Goal: Task Accomplishment & Management: Manage account settings

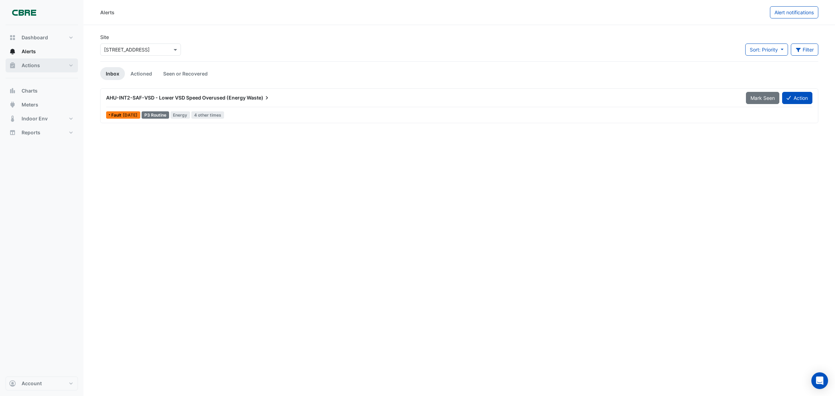
click at [33, 65] on span "Actions" at bounding box center [31, 65] width 18 height 7
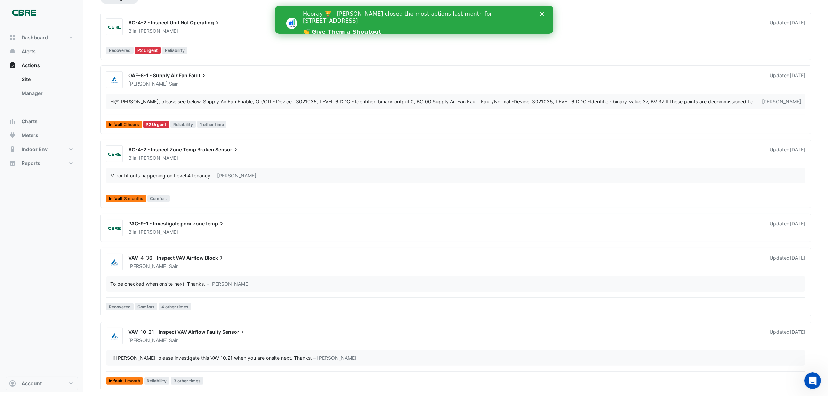
scroll to position [33, 0]
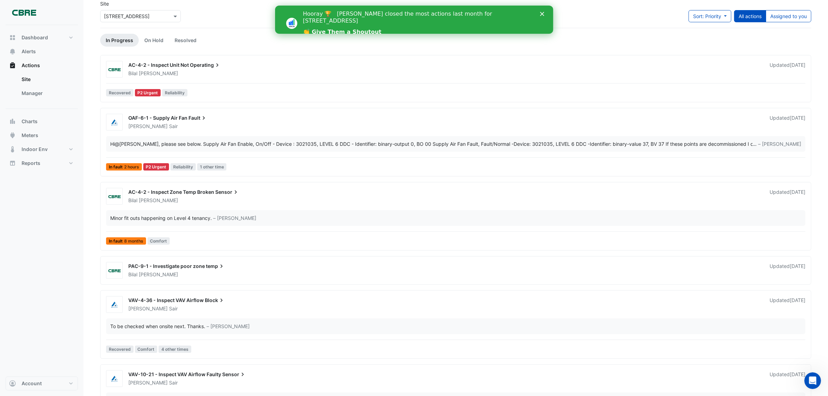
click at [541, 13] on polygon "Close" at bounding box center [542, 14] width 4 height 4
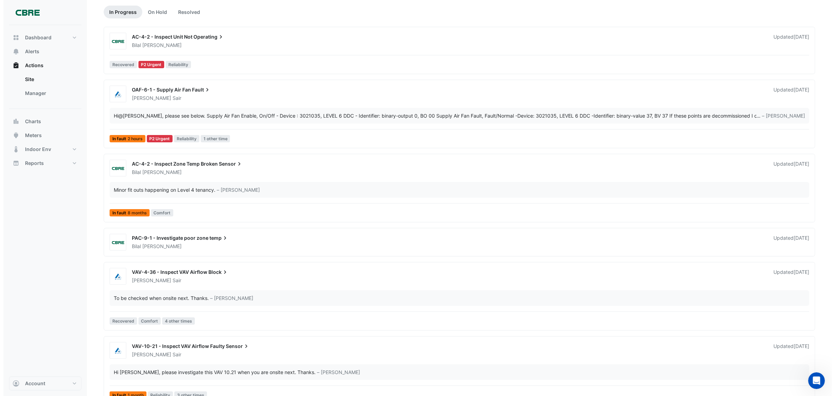
scroll to position [77, 0]
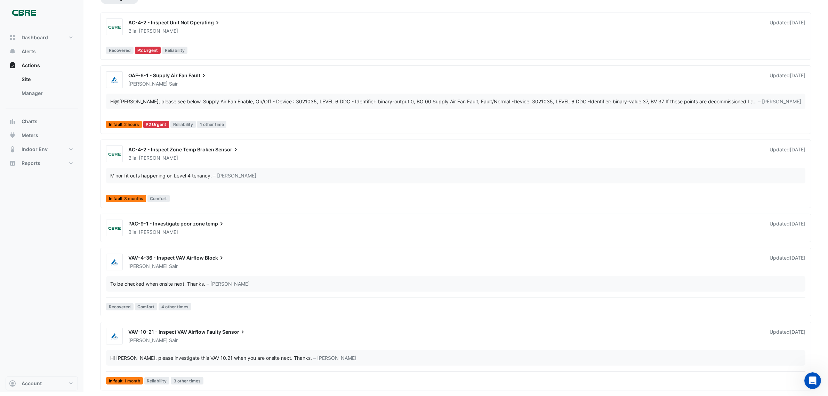
click at [211, 149] on span "AC-4-2 - Inspect Zone Temp Broken" at bounding box center [171, 149] width 86 height 6
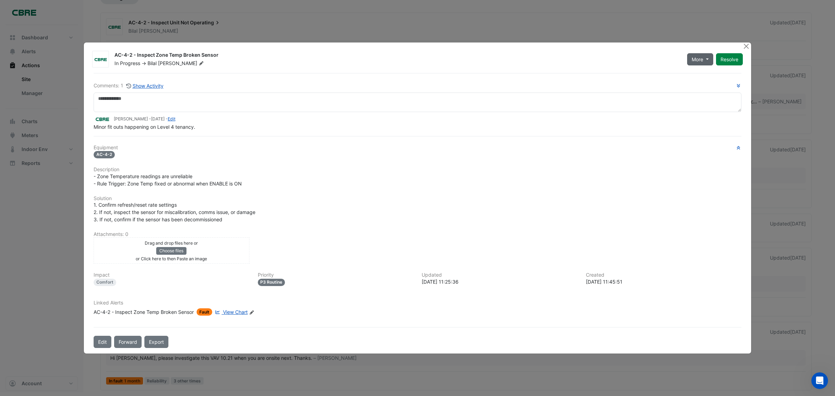
click at [707, 53] on button "More" at bounding box center [700, 59] width 26 height 12
click at [493, 173] on div "- Zone Temperature readings are unreliable - Rule Trigger: Zone Temp fixed or a…" at bounding box center [418, 180] width 648 height 15
drag, startPoint x: 746, startPoint y: 37, endPoint x: 730, endPoint y: 40, distance: 16.6
click at [745, 42] on button "Close" at bounding box center [745, 45] width 7 height 7
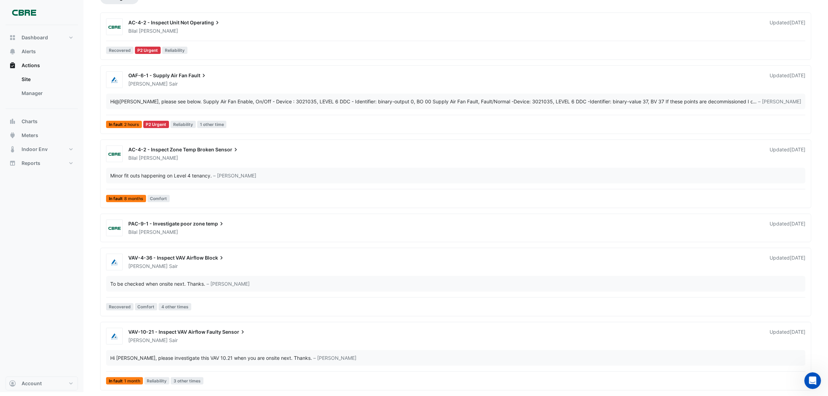
click at [211, 150] on span "AC-4-2 - Inspect Zone Temp Broken" at bounding box center [171, 149] width 86 height 6
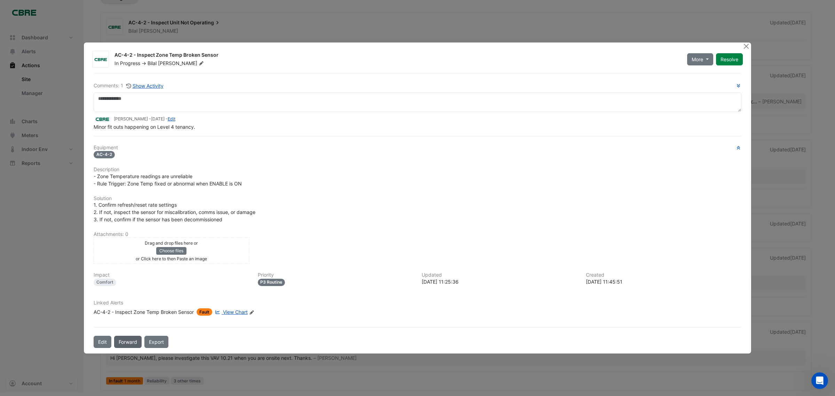
click at [123, 348] on button "Forward" at bounding box center [127, 342] width 27 height 12
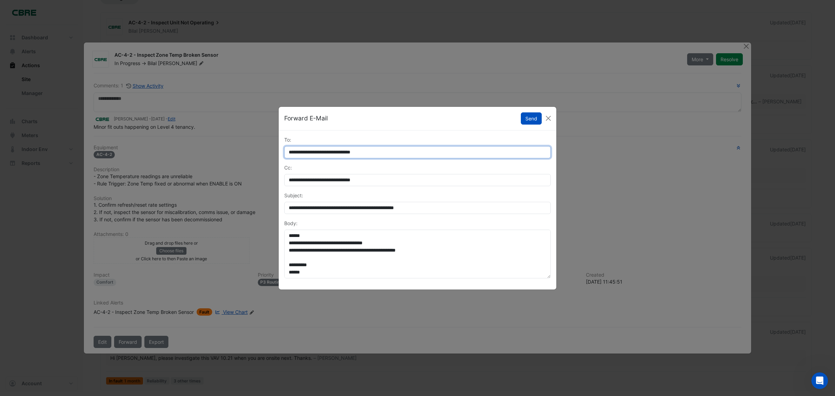
click at [399, 152] on input "**********" at bounding box center [417, 152] width 266 height 12
drag, startPoint x: 398, startPoint y: 152, endPoint x: 253, endPoint y: 156, distance: 145.1
click at [253, 156] on ngb-modal-window "**********" at bounding box center [417, 198] width 835 height 396
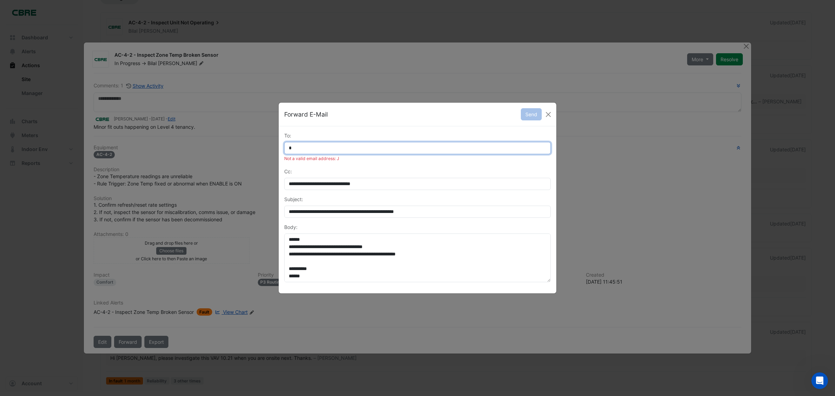
type input "**********"
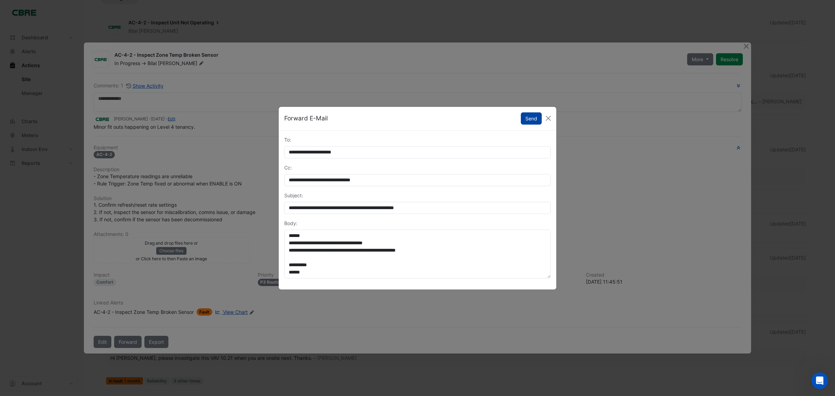
click at [533, 119] on button "Send" at bounding box center [531, 118] width 21 height 12
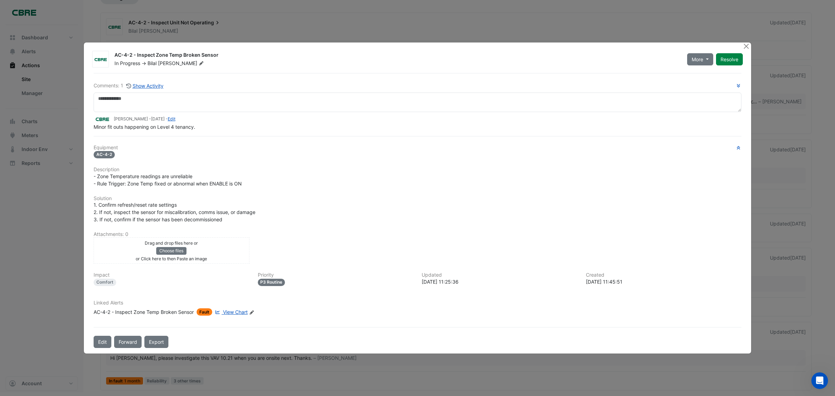
click at [62, 237] on ngb-modal-window "AC-4-2 - Inspect Zone Temp Broken Sensor In Progress -> Bilal Ejaz More On Hold…" at bounding box center [417, 198] width 835 height 396
click at [745, 42] on button "Close" at bounding box center [745, 45] width 7 height 7
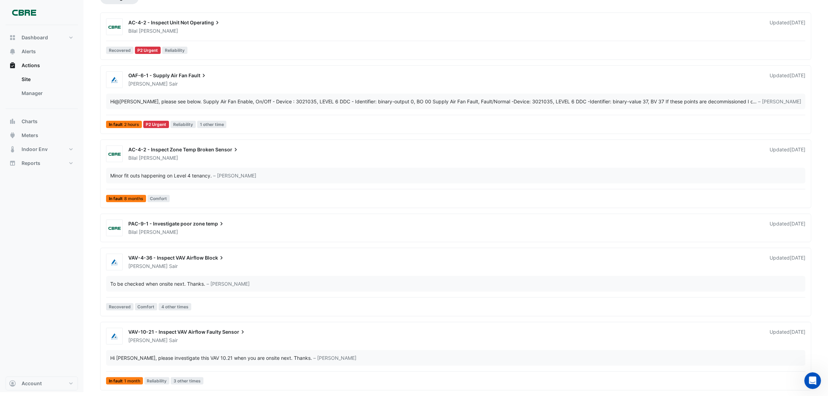
click at [154, 76] on span "OAF-6-1 - Supply Air Fan" at bounding box center [157, 75] width 59 height 6
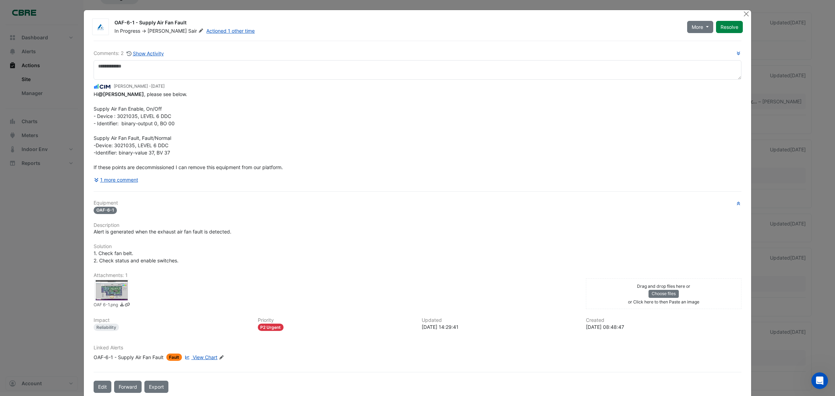
click at [171, 357] on span "Fault" at bounding box center [174, 356] width 16 height 7
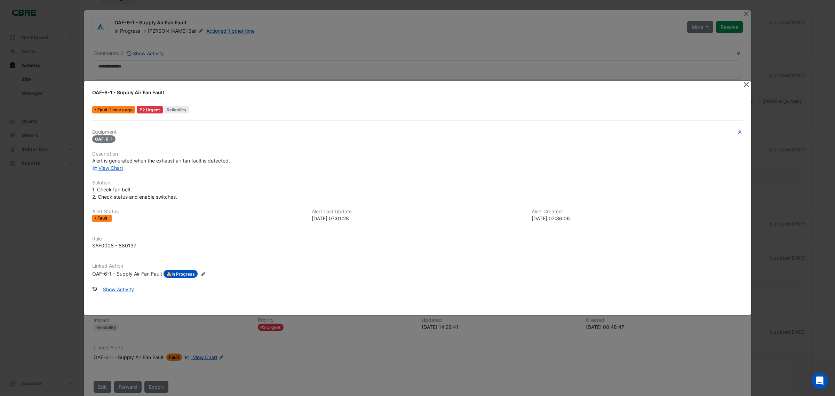
click at [745, 86] on button "Close" at bounding box center [745, 84] width 7 height 7
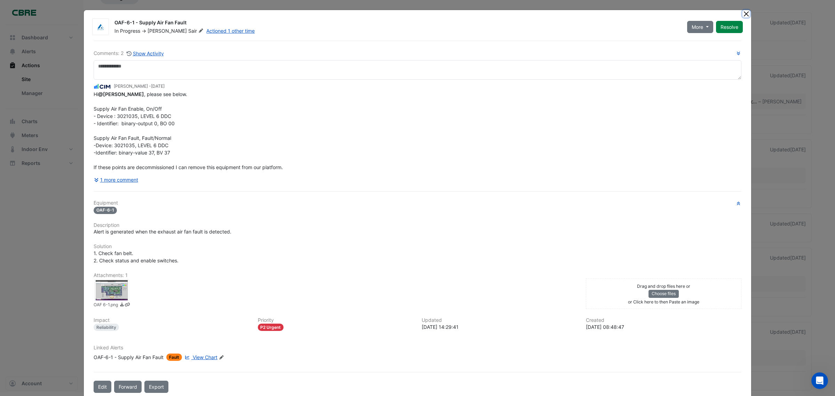
click at [742, 15] on button "Close" at bounding box center [745, 13] width 7 height 7
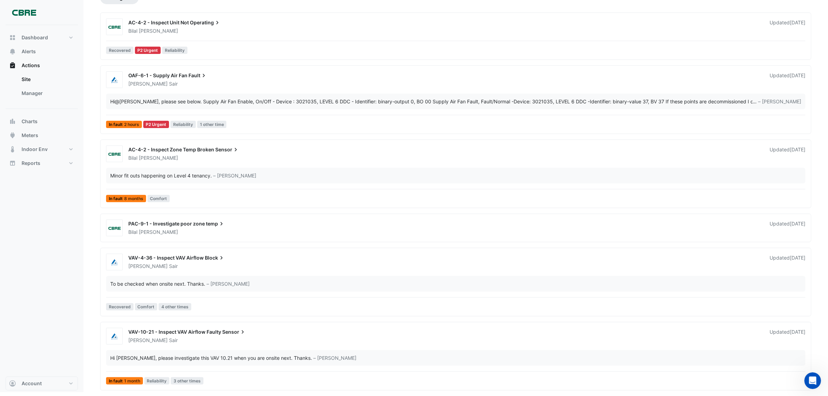
click at [150, 333] on span "VAV-10-21 - Inspect VAV Airflow Faulty" at bounding box center [174, 332] width 93 height 6
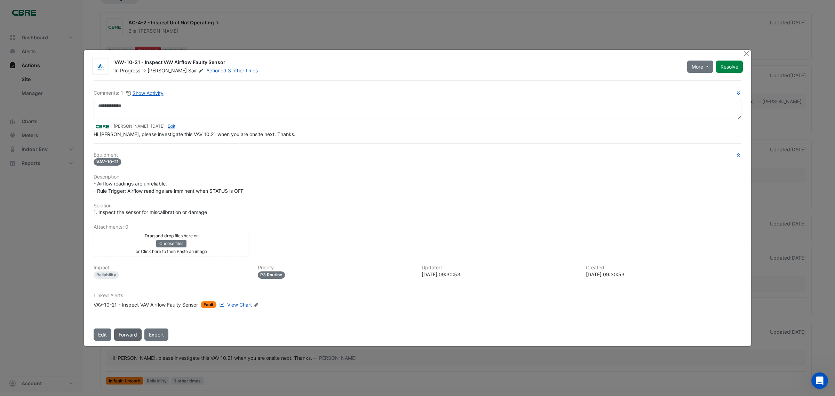
click at [128, 331] on button "Forward" at bounding box center [127, 334] width 27 height 12
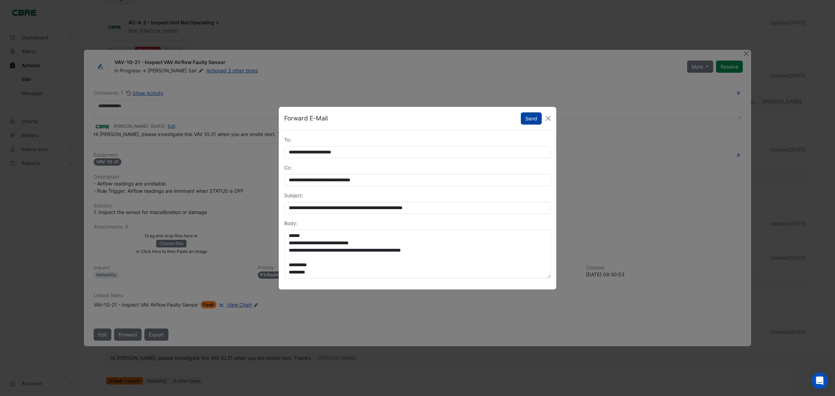
click at [529, 118] on button "Send" at bounding box center [531, 118] width 21 height 12
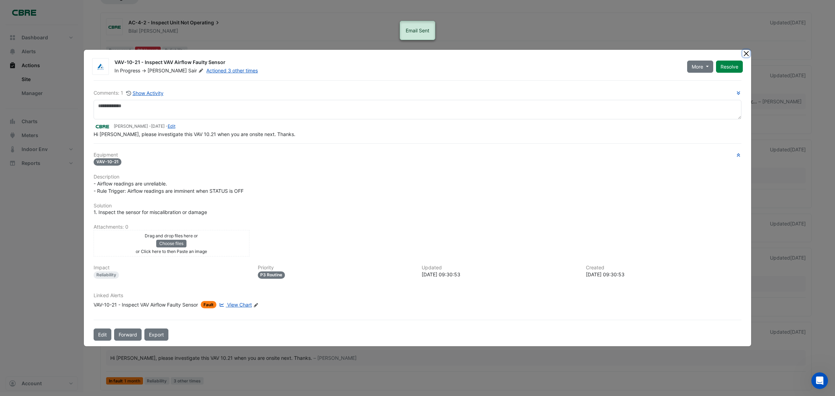
click at [742, 51] on button "Close" at bounding box center [745, 53] width 7 height 7
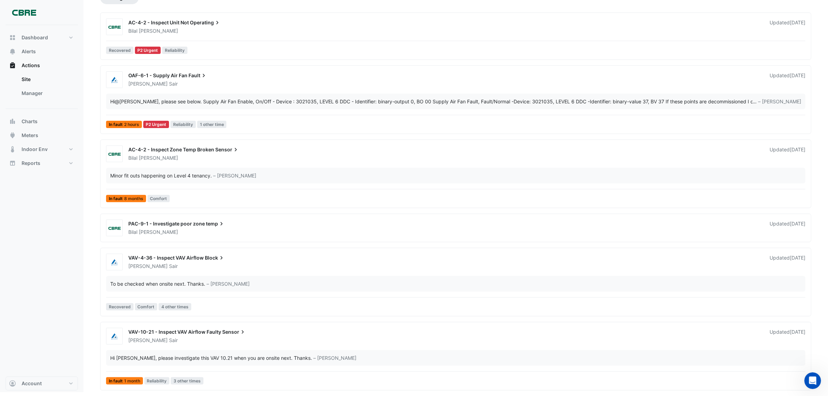
click at [195, 258] on span "VAV-4-36 - Inspect VAV Airflow" at bounding box center [165, 258] width 75 height 6
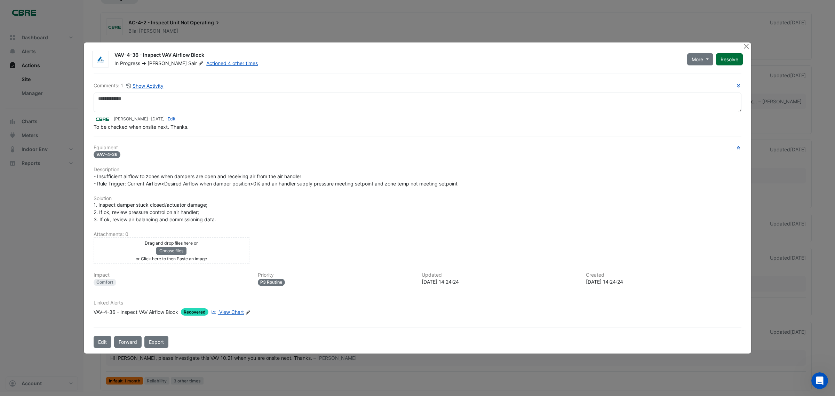
click at [737, 60] on button "Resolve" at bounding box center [729, 59] width 27 height 12
click at [745, 46] on button "Close" at bounding box center [745, 45] width 7 height 7
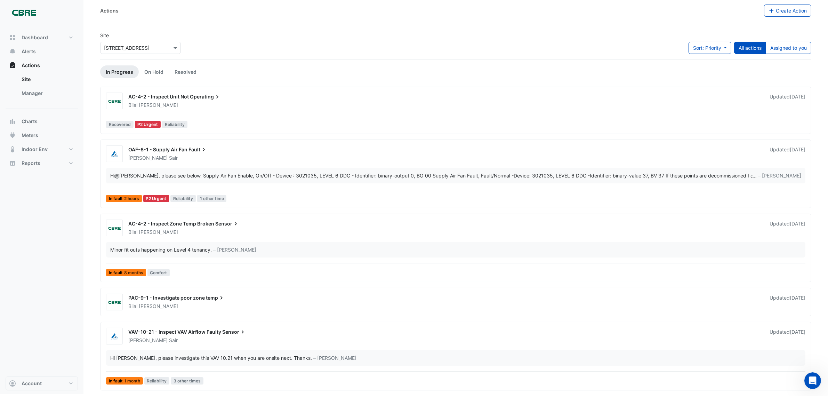
click at [199, 299] on span "PAC-9-1 - Investigate poor zone" at bounding box center [166, 298] width 77 height 6
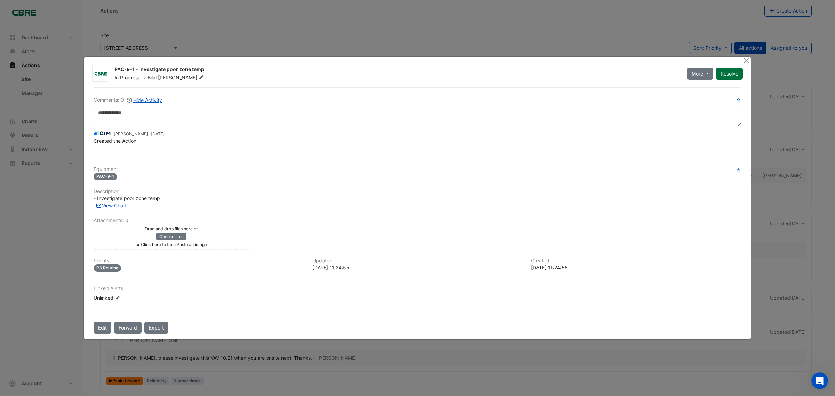
click at [732, 71] on button "Resolve" at bounding box center [729, 73] width 27 height 12
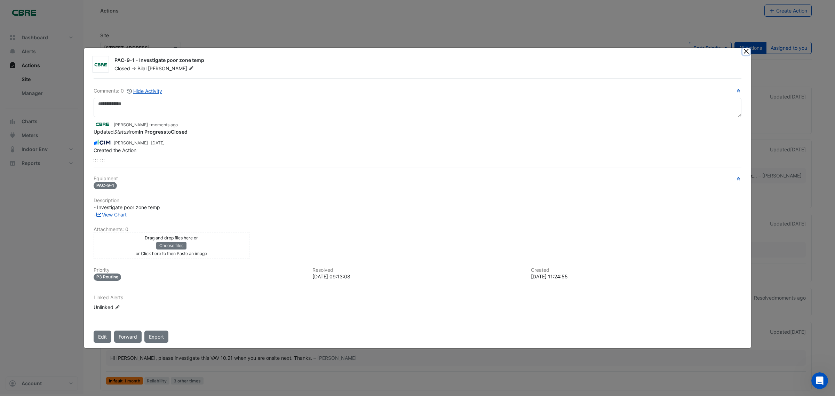
click at [749, 54] on button "Close" at bounding box center [745, 51] width 7 height 7
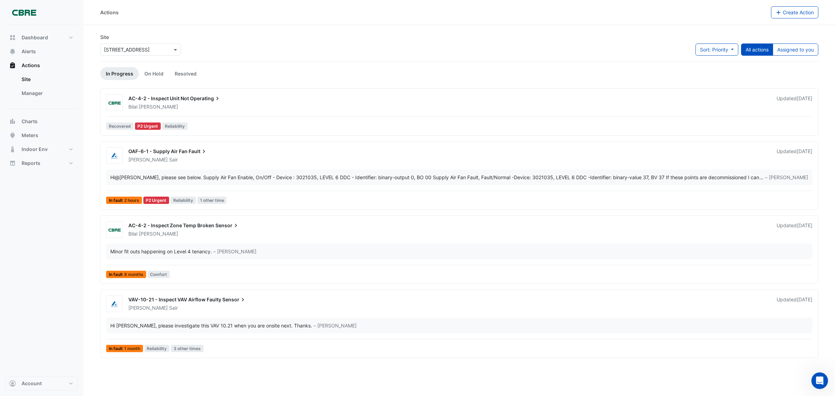
click at [163, 227] on span "AC-4-2 - Inspect Zone Temp Broken" at bounding box center [171, 225] width 86 height 6
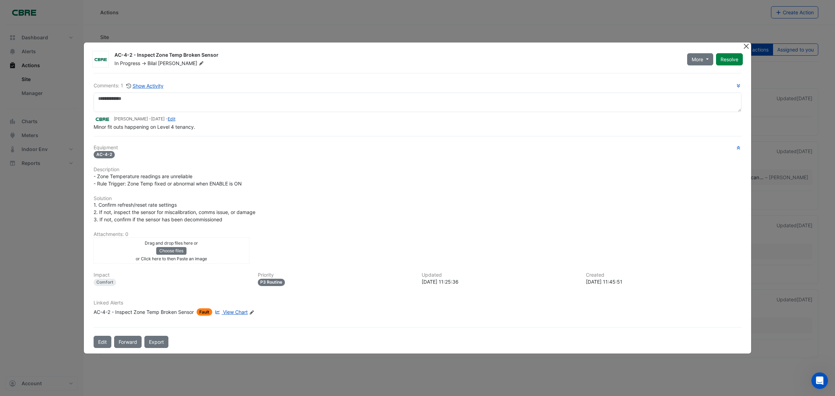
click at [745, 42] on button "Close" at bounding box center [745, 45] width 7 height 7
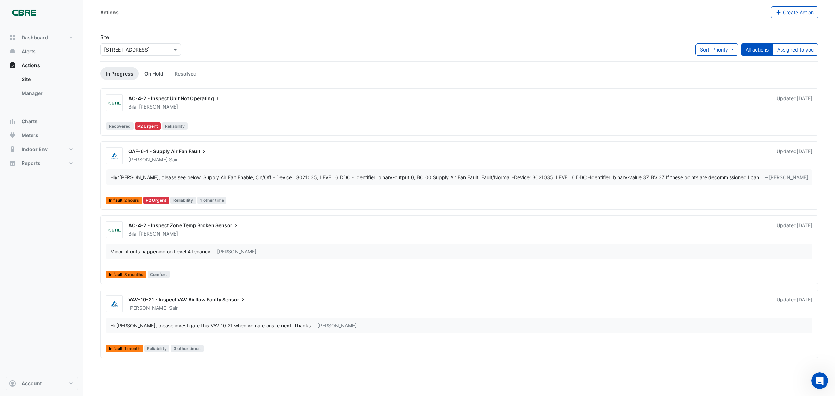
click at [152, 73] on link "On Hold" at bounding box center [154, 73] width 30 height 13
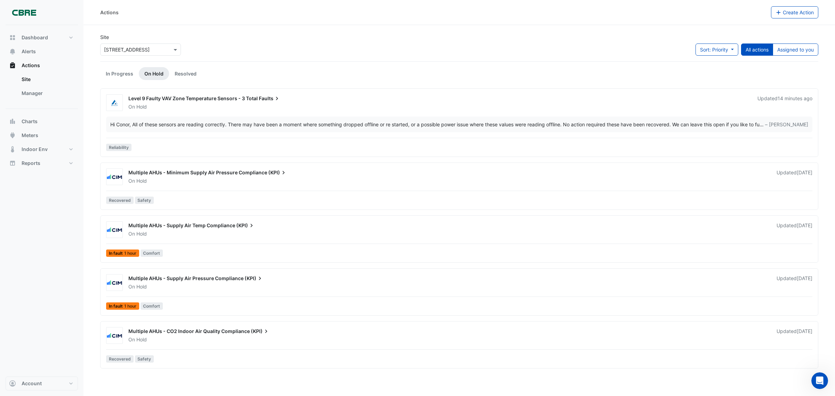
click at [259, 97] on span "Faults" at bounding box center [270, 98] width 22 height 7
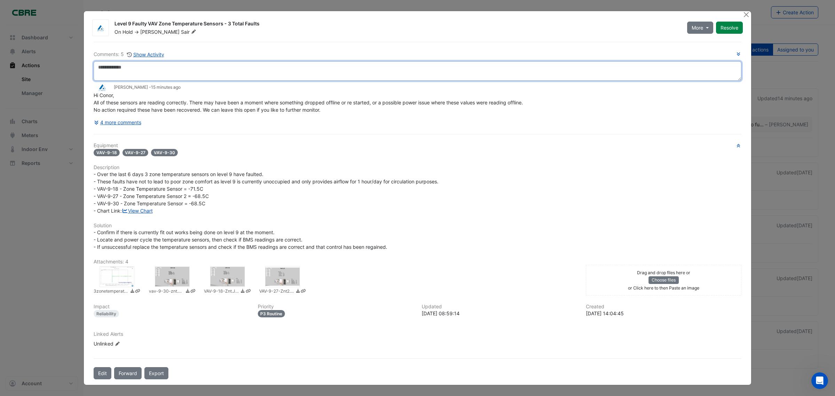
click at [128, 70] on textarea at bounding box center [418, 70] width 648 height 19
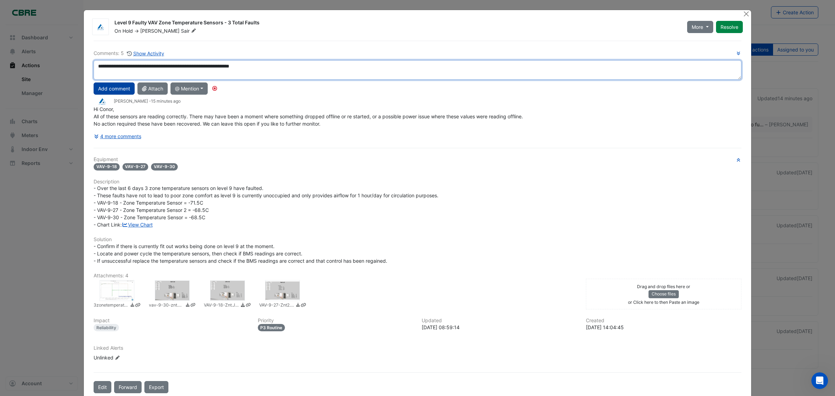
type textarea "**********"
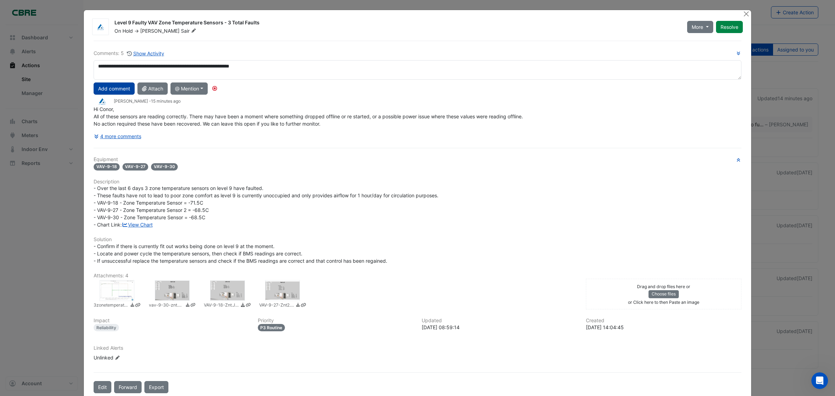
click at [103, 89] on button "Add comment" at bounding box center [114, 88] width 41 height 12
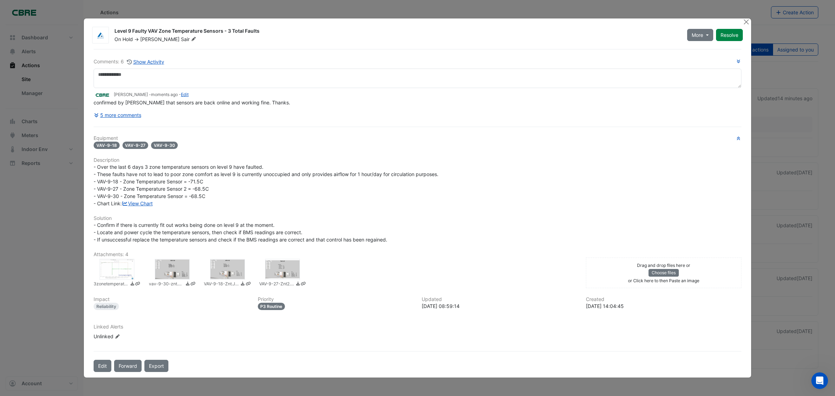
click at [727, 34] on button "Resolve" at bounding box center [729, 35] width 27 height 12
click at [743, 23] on button "Close" at bounding box center [745, 21] width 7 height 7
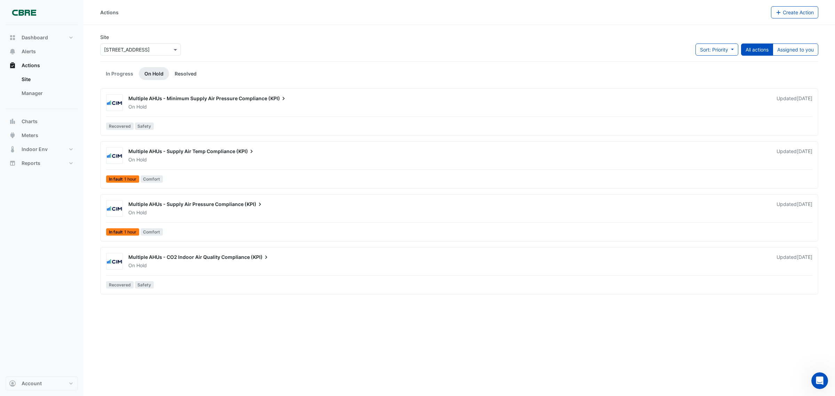
click at [182, 72] on link "Resolved" at bounding box center [185, 73] width 33 height 13
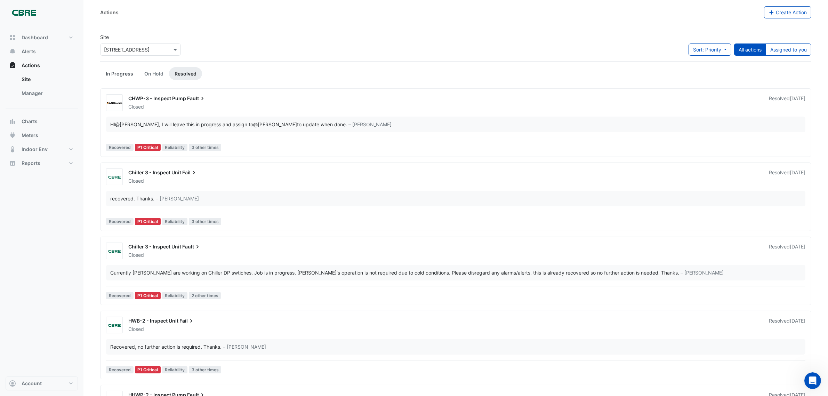
click at [115, 72] on link "In Progress" at bounding box center [119, 73] width 39 height 13
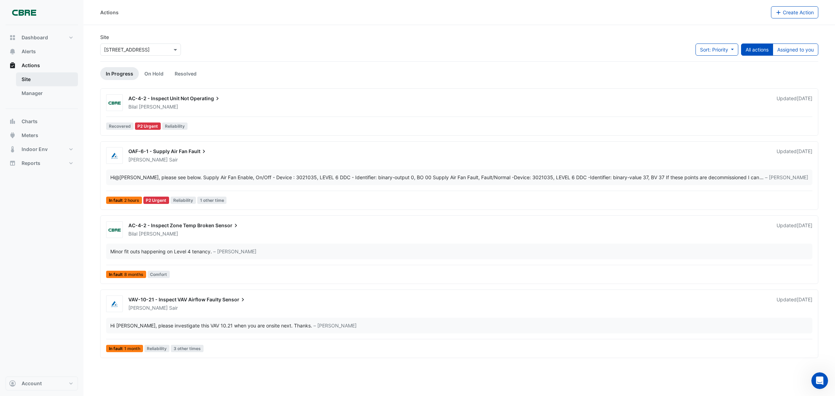
click at [33, 79] on link "Site" at bounding box center [47, 79] width 62 height 14
click at [24, 79] on link "Site" at bounding box center [47, 79] width 62 height 14
click at [30, 50] on span "Alerts" at bounding box center [29, 51] width 14 height 7
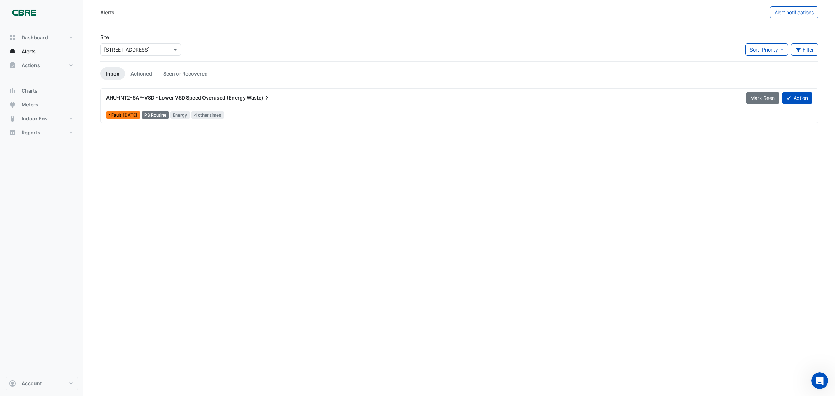
click at [149, 97] on span "AHU-INT2-SAF-VSD - Lower VSD Speed Overused (Energy" at bounding box center [175, 98] width 139 height 6
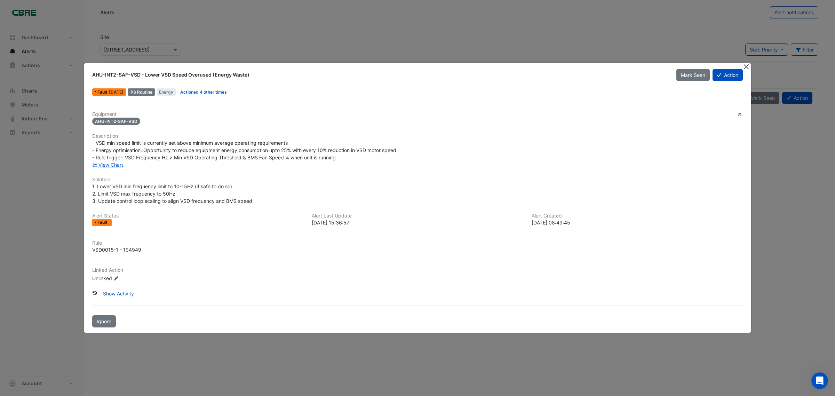
click at [746, 65] on button "Close" at bounding box center [745, 66] width 7 height 7
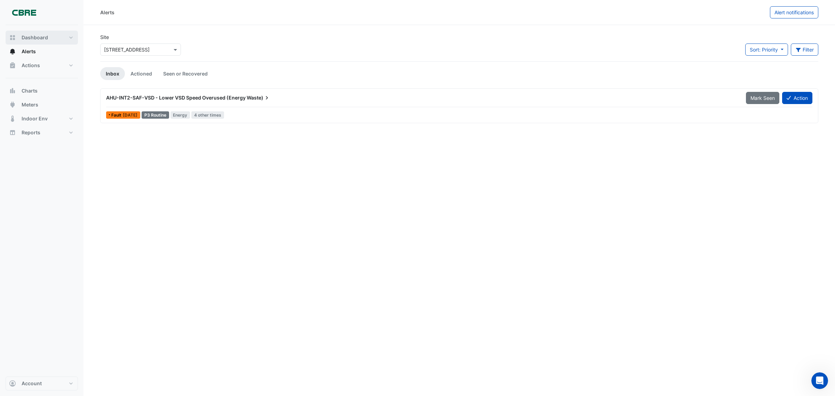
click at [46, 37] on span "Dashboard" at bounding box center [35, 37] width 26 height 7
select select "***"
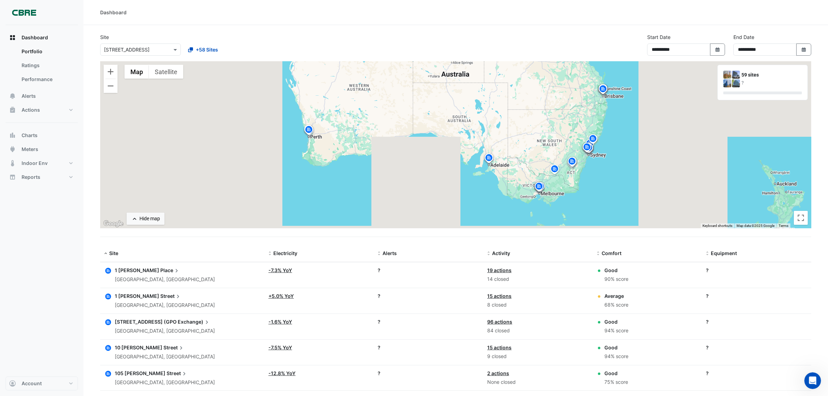
click at [138, 49] on input "text" at bounding box center [133, 49] width 59 height 7
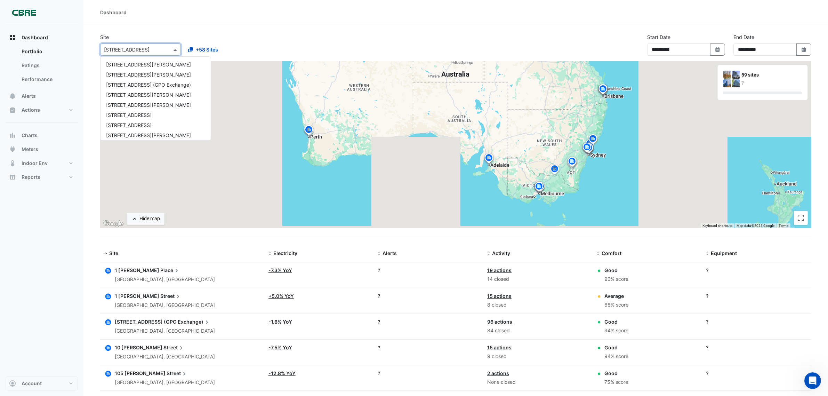
scroll to position [486, 0]
click at [133, 64] on span "[STREET_ADDRESS]" at bounding box center [129, 63] width 46 height 6
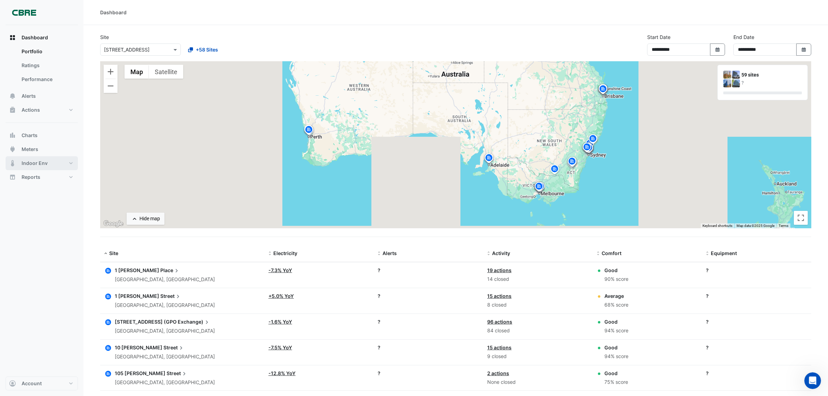
click at [34, 162] on span "Indoor Env" at bounding box center [35, 163] width 26 height 7
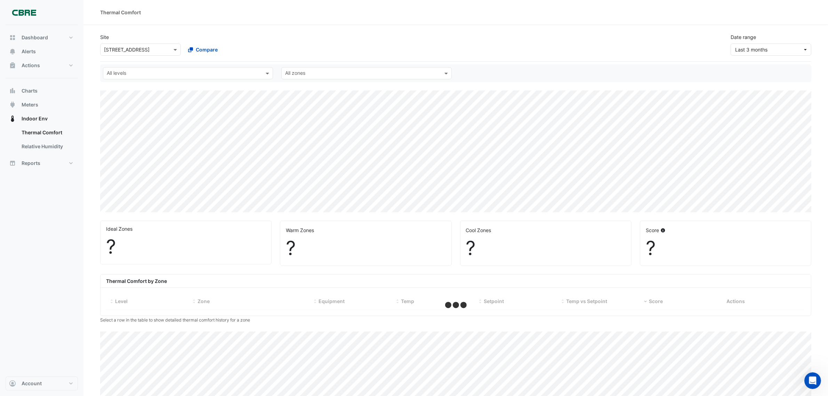
select select "***"
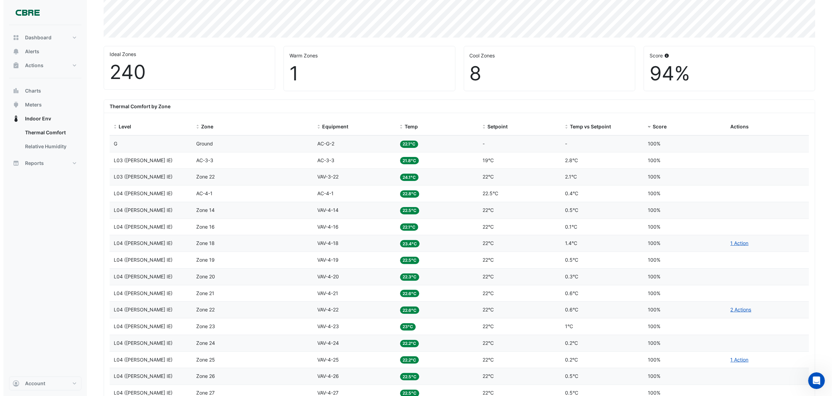
scroll to position [174, 0]
click at [407, 128] on span "Temp" at bounding box center [407, 127] width 13 height 6
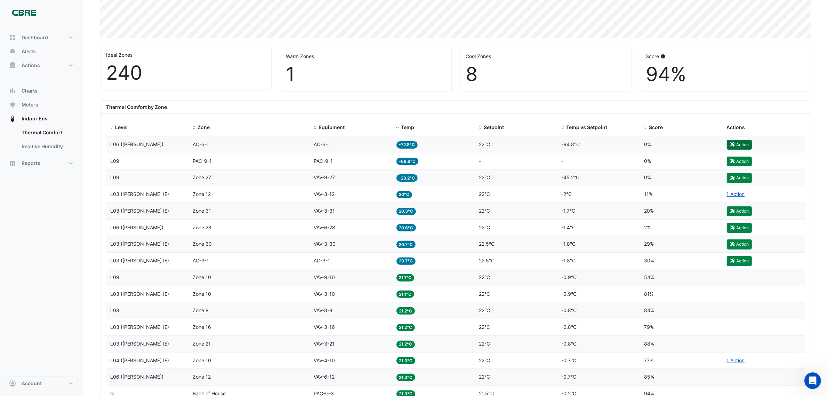
click at [734, 143] on icon "button" at bounding box center [732, 144] width 5 height 4
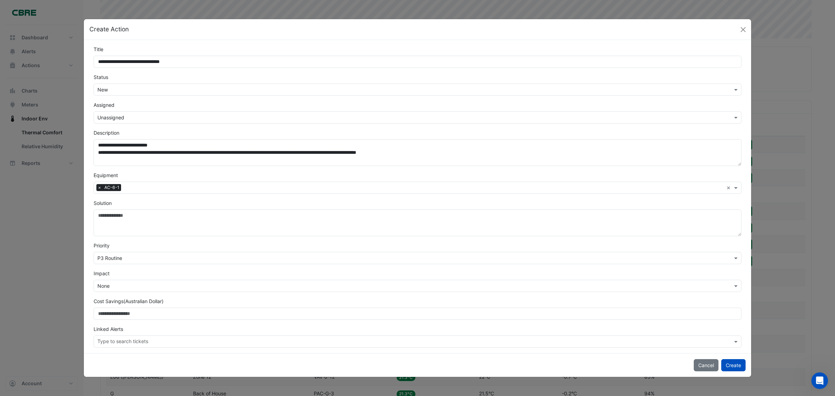
click at [112, 86] on input "text" at bounding box center [410, 89] width 626 height 7
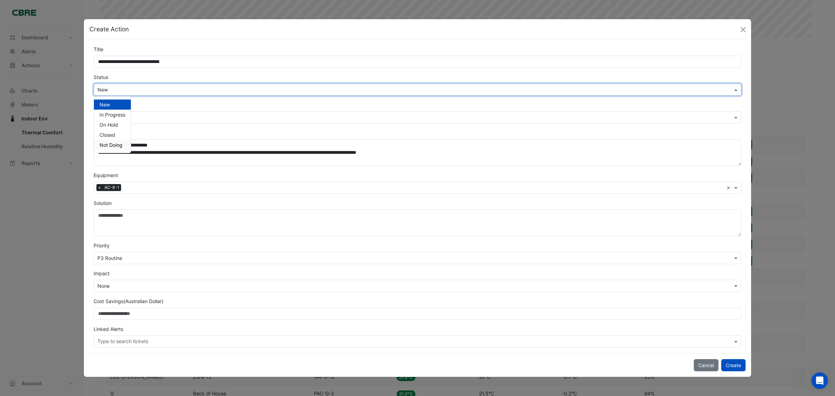
click at [117, 143] on span "Not Doing" at bounding box center [110, 145] width 23 height 6
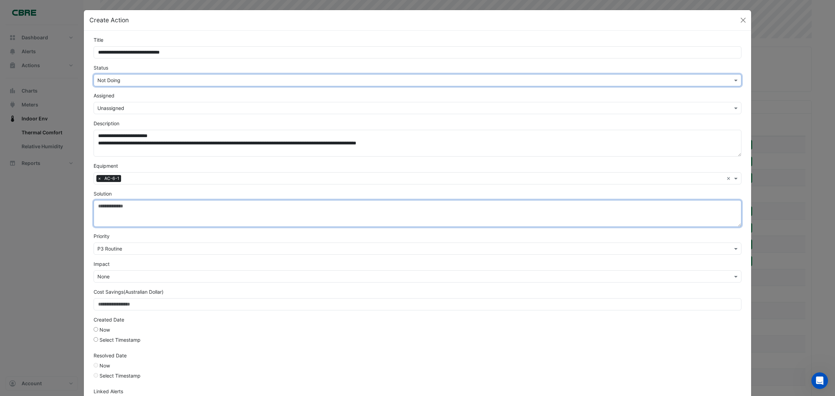
click at [143, 210] on textarea "Solution" at bounding box center [418, 213] width 648 height 27
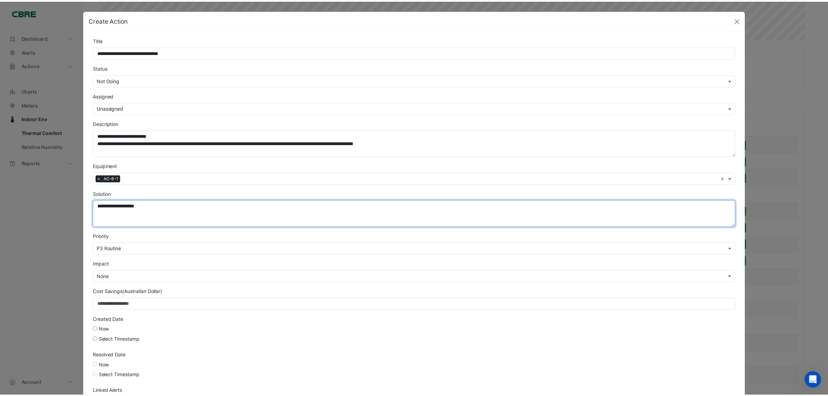
scroll to position [54, 0]
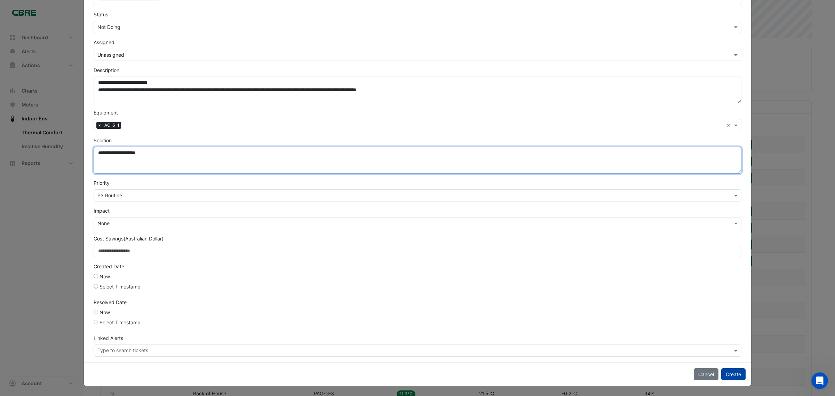
type textarea "**********"
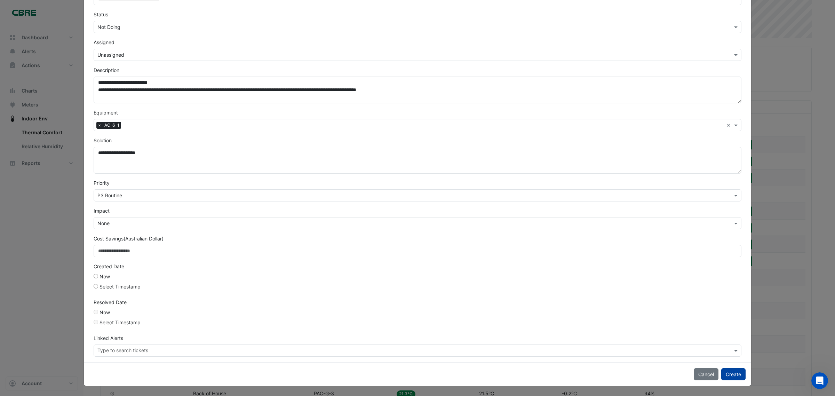
click at [730, 376] on button "Create" at bounding box center [733, 374] width 24 height 12
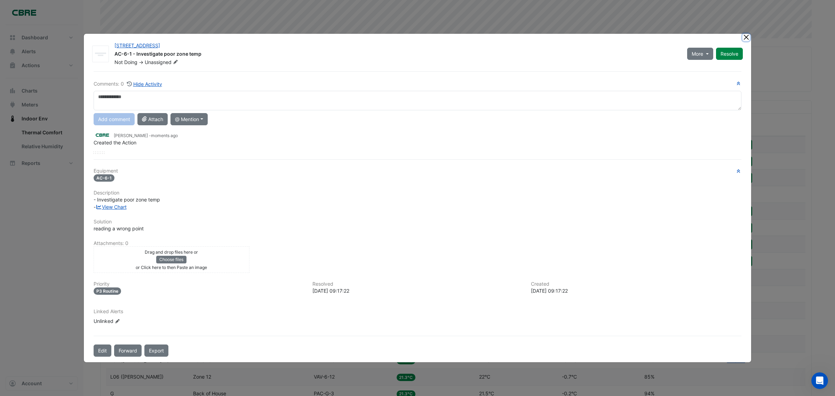
click at [746, 37] on button "Close" at bounding box center [745, 37] width 7 height 7
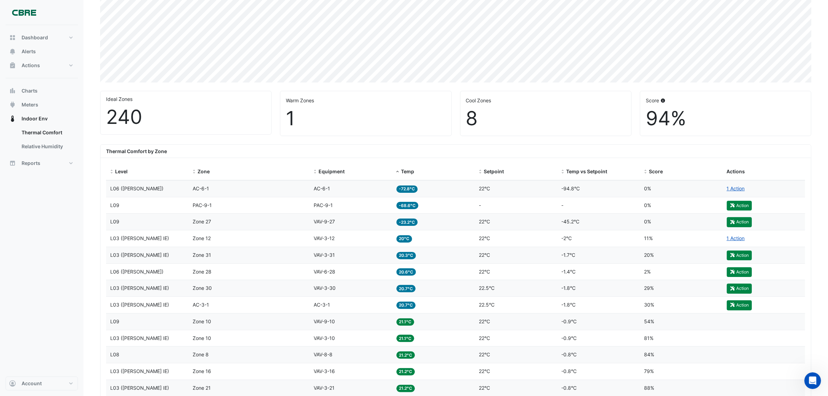
scroll to position [130, 0]
click at [408, 188] on span "-72.8°C" at bounding box center [408, 188] width 22 height 7
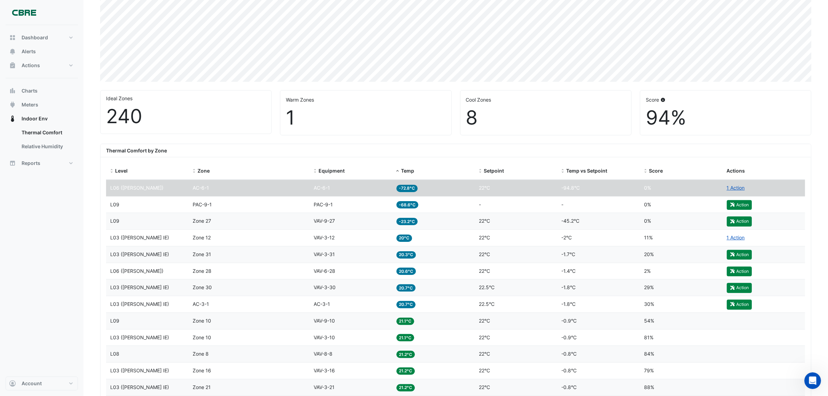
click at [408, 188] on span "-72.8°C" at bounding box center [408, 188] width 22 height 7
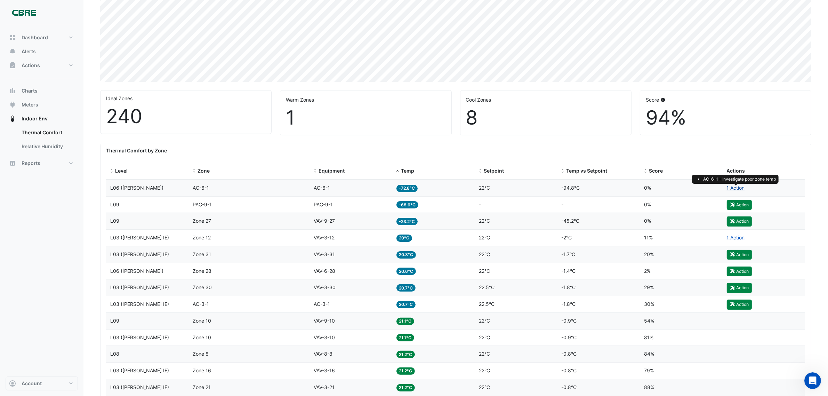
click at [737, 189] on link "1 Action" at bounding box center [736, 188] width 18 height 6
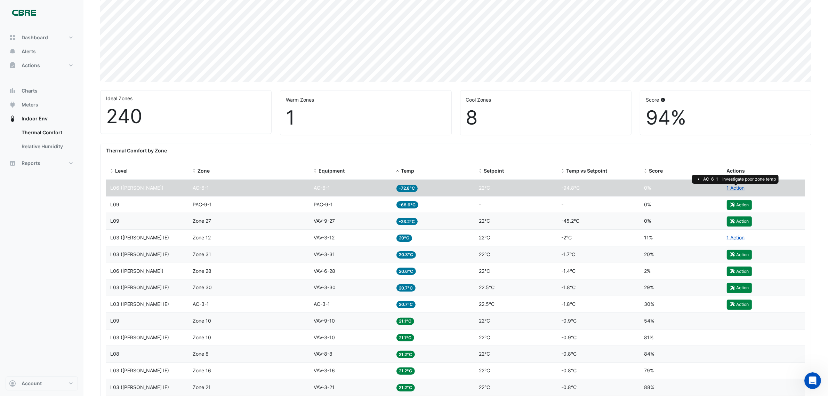
click at [261, 228] on datatable-body-cell "Zone Zone 27" at bounding box center [249, 221] width 121 height 16
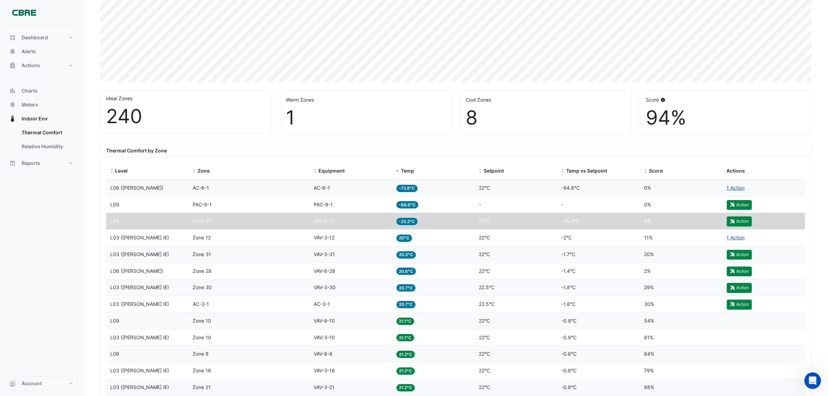
click at [257, 210] on datatable-body-cell "Zone PAC-9-1" at bounding box center [249, 205] width 121 height 16
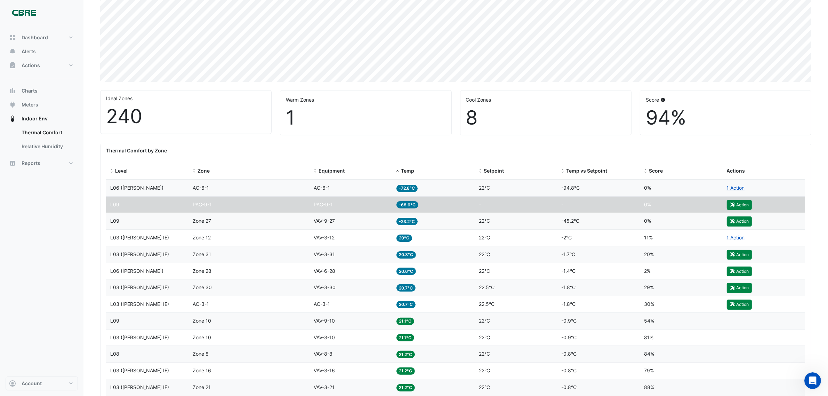
click at [269, 218] on div "Zone Zone 27" at bounding box center [249, 221] width 113 height 8
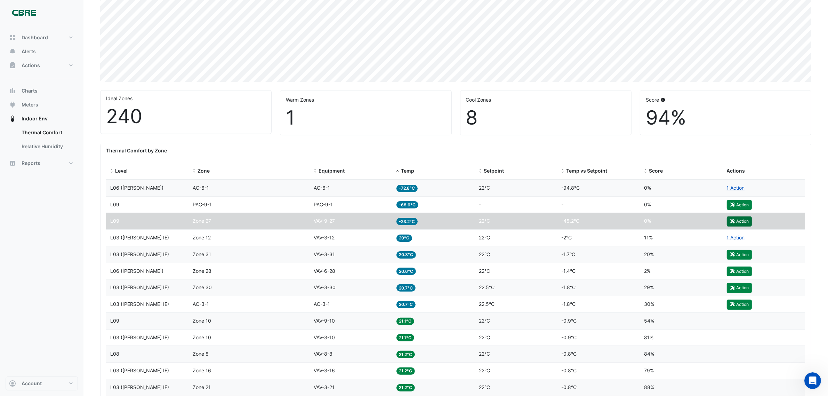
click at [736, 220] on button "Action" at bounding box center [739, 221] width 25 height 10
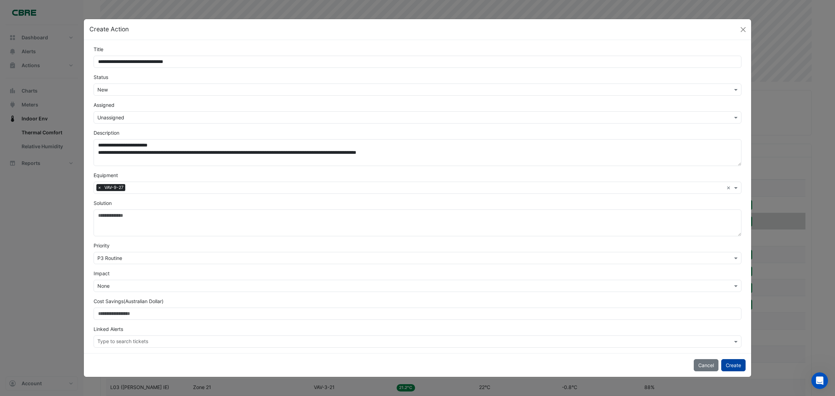
click at [726, 365] on button "Create" at bounding box center [733, 365] width 24 height 12
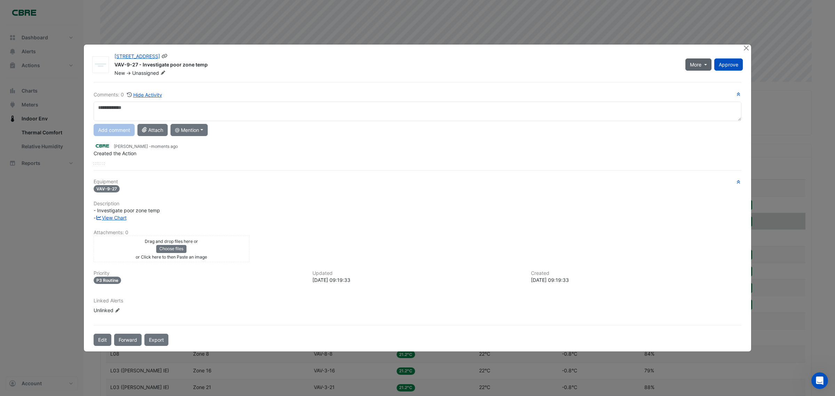
click at [698, 68] on span "More" at bounding box center [695, 64] width 11 height 7
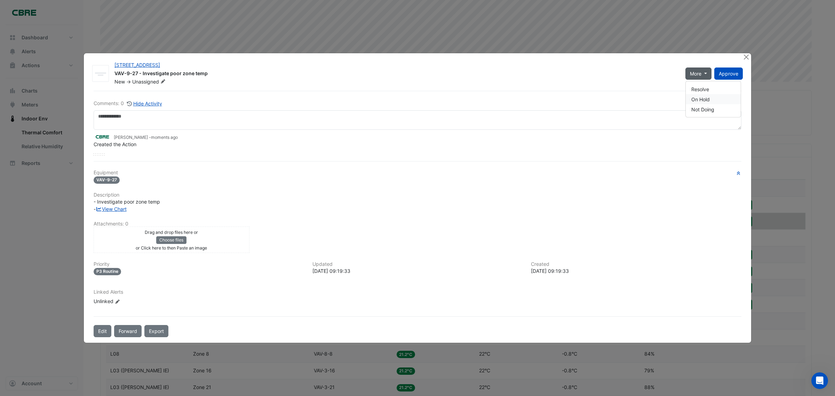
drag, startPoint x: 693, startPoint y: 96, endPoint x: 694, endPoint y: 102, distance: 5.3
click at [694, 102] on button "On Hold" at bounding box center [713, 99] width 55 height 10
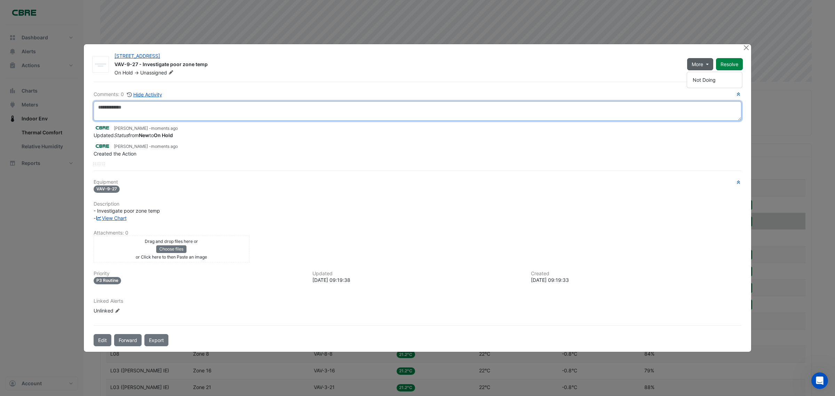
click at [304, 109] on textarea at bounding box center [418, 110] width 648 height 19
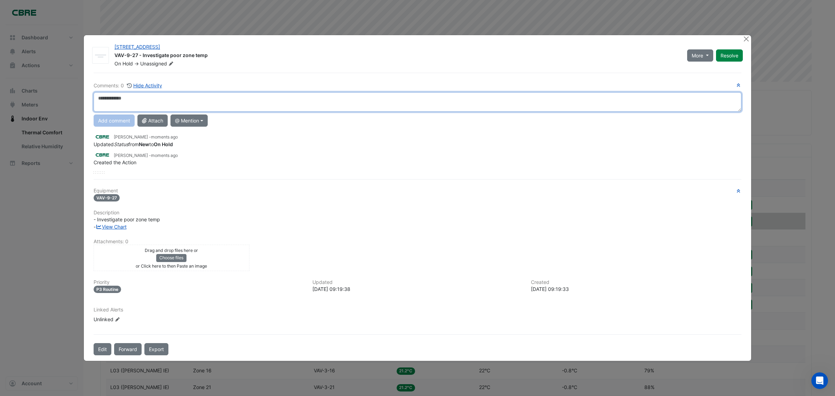
click at [248, 103] on textarea at bounding box center [418, 101] width 648 height 19
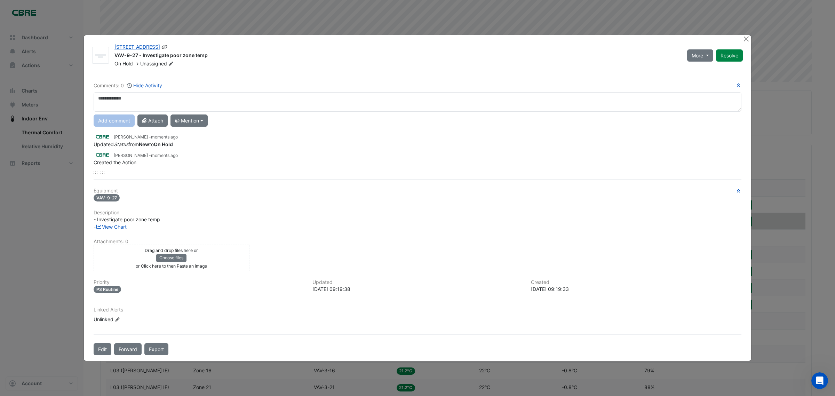
click at [151, 65] on span "Unassigned" at bounding box center [157, 63] width 35 height 7
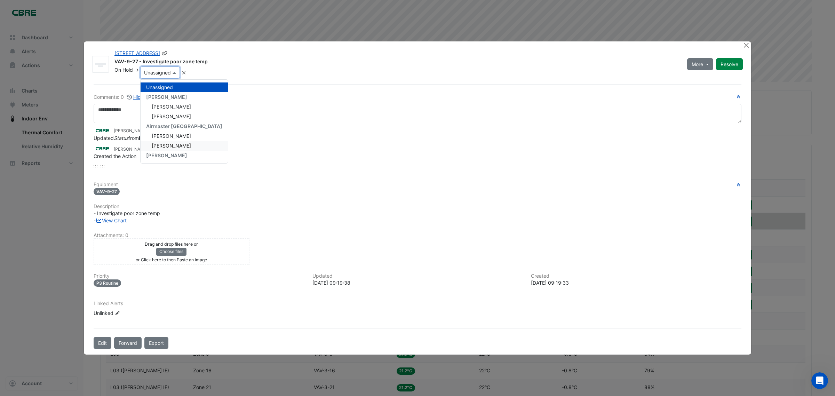
click at [184, 144] on span "[PERSON_NAME]" at bounding box center [171, 146] width 39 height 6
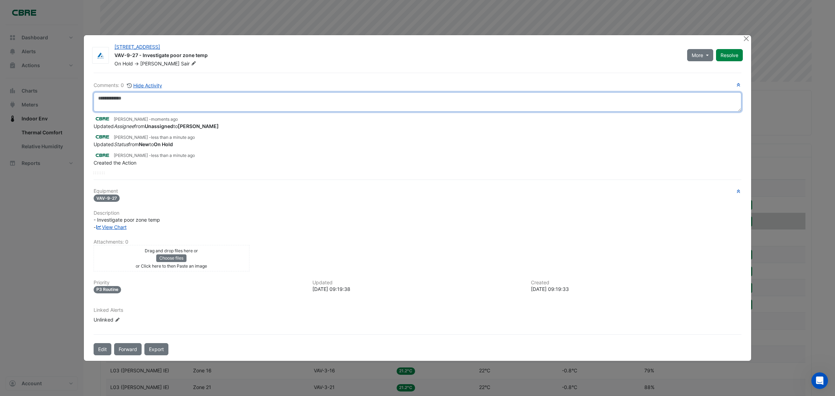
click at [185, 106] on textarea at bounding box center [418, 101] width 648 height 19
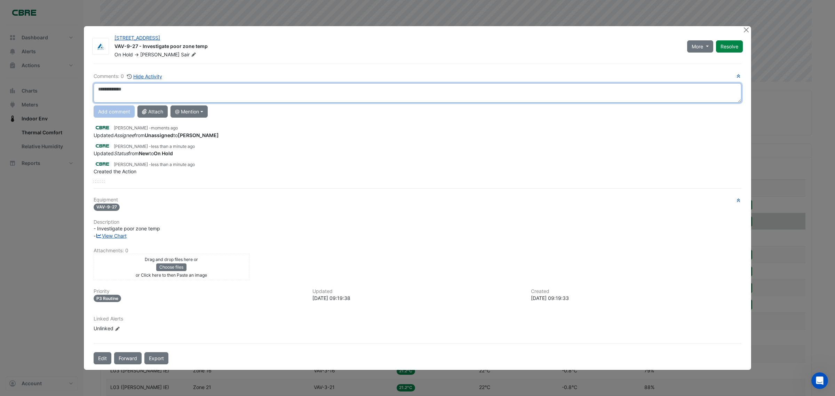
click at [198, 92] on textarea at bounding box center [418, 92] width 648 height 19
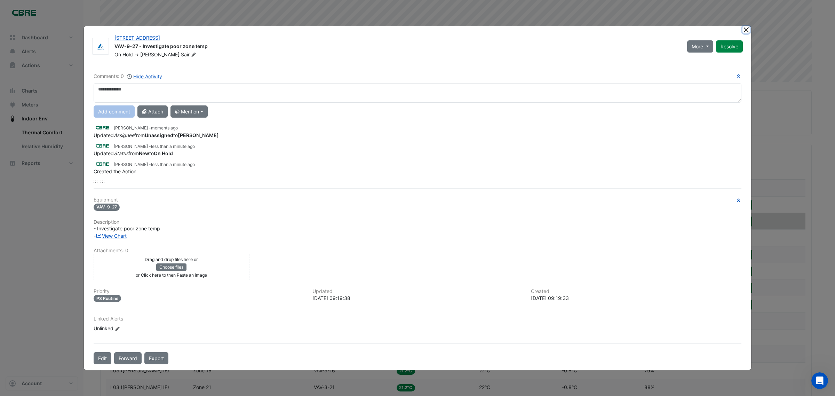
click at [743, 32] on button "Close" at bounding box center [745, 29] width 7 height 7
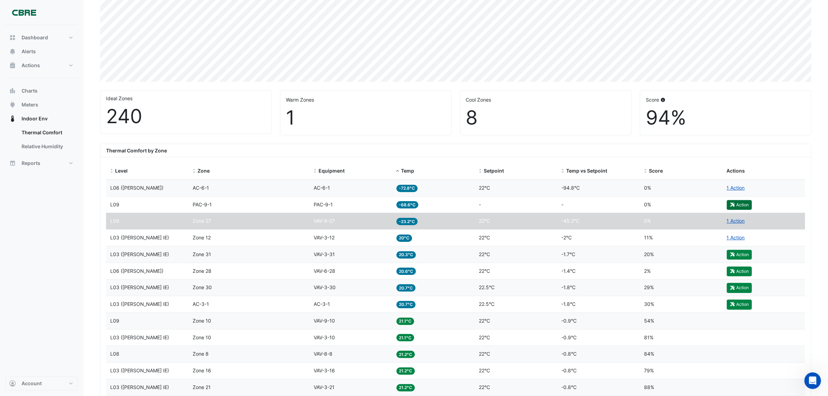
click at [736, 205] on button "Action" at bounding box center [739, 205] width 25 height 10
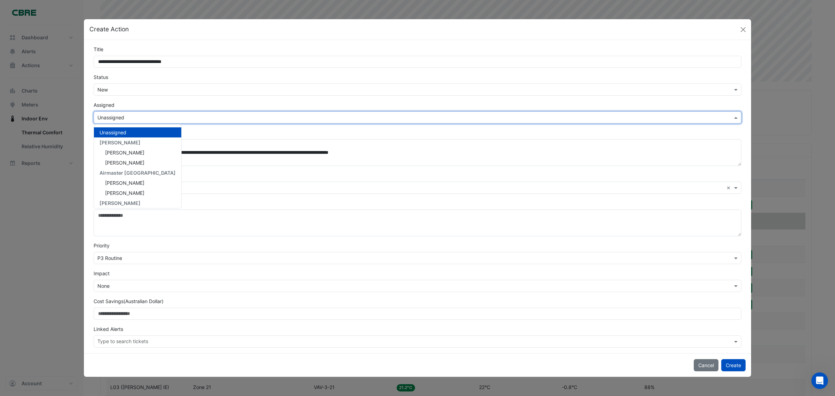
click at [131, 119] on input "text" at bounding box center [410, 117] width 626 height 7
click at [133, 192] on span "[PERSON_NAME]" at bounding box center [124, 193] width 39 height 6
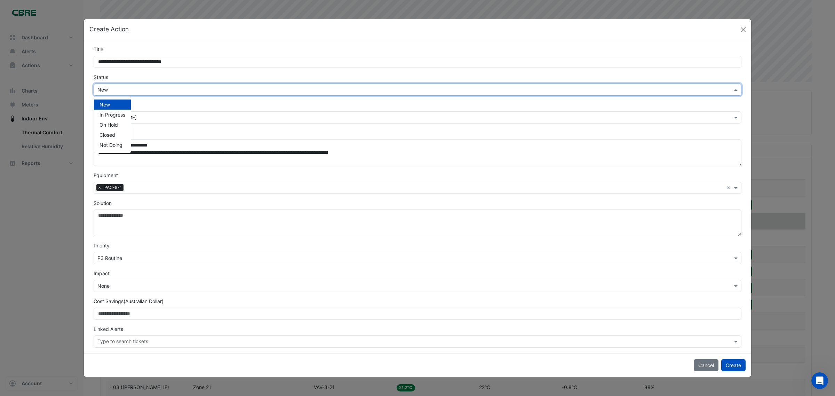
click at [140, 88] on div "× New" at bounding box center [418, 89] width 648 height 12
click at [115, 124] on span "On Hold" at bounding box center [108, 125] width 18 height 6
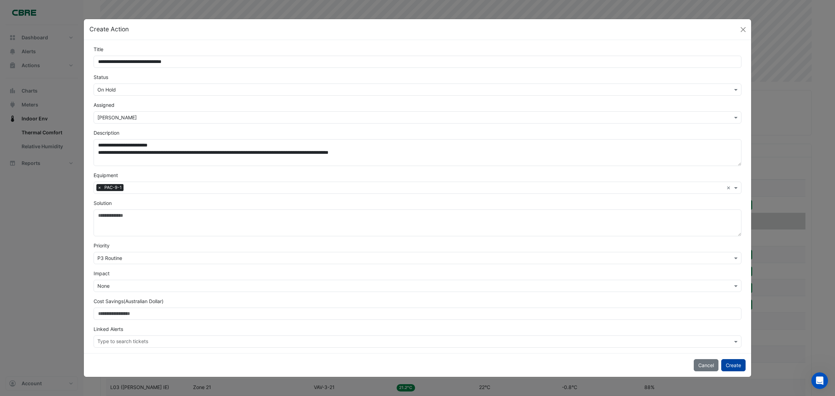
click at [738, 366] on button "Create" at bounding box center [733, 365] width 24 height 12
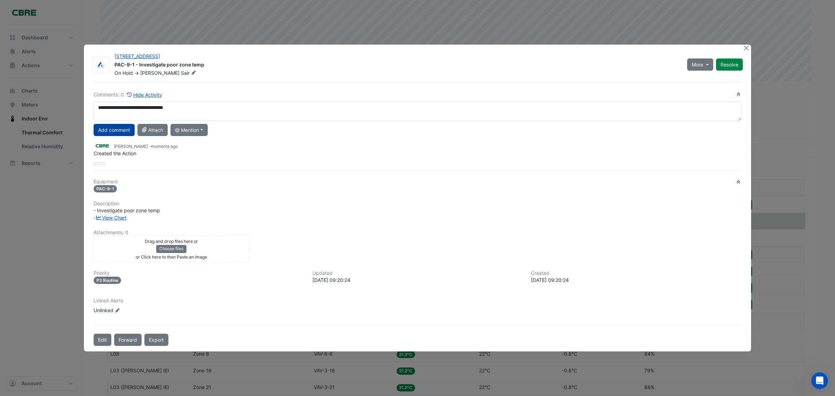
type textarea "**********"
click at [102, 130] on button "Add comment" at bounding box center [114, 130] width 41 height 12
click at [122, 338] on button "Forward" at bounding box center [127, 340] width 27 height 12
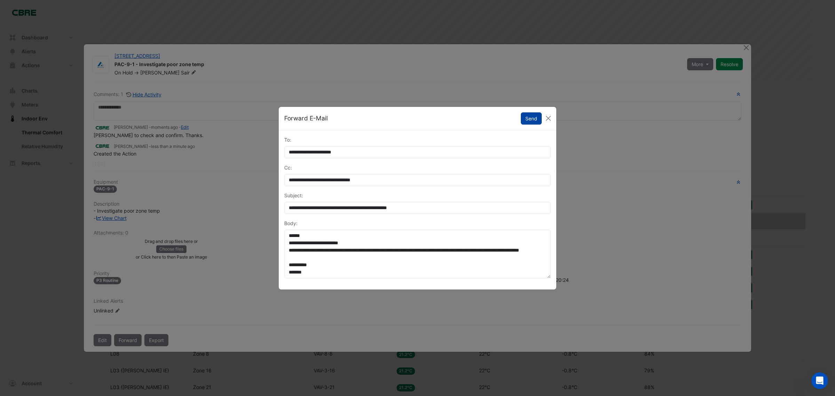
click at [531, 117] on button "Send" at bounding box center [531, 118] width 21 height 12
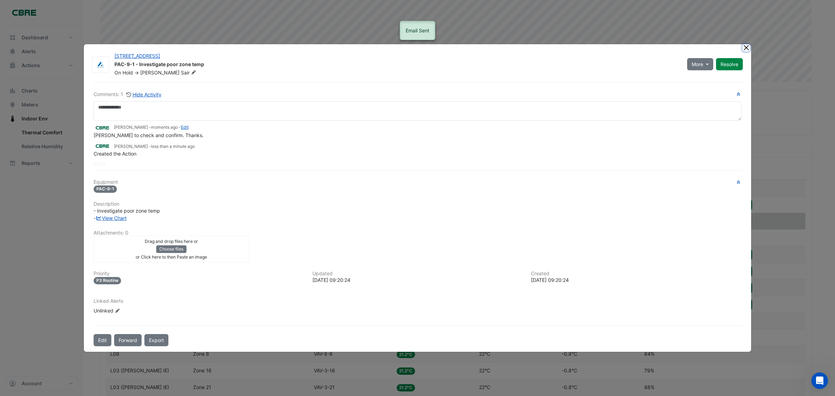
click at [746, 47] on button "Close" at bounding box center [745, 47] width 7 height 7
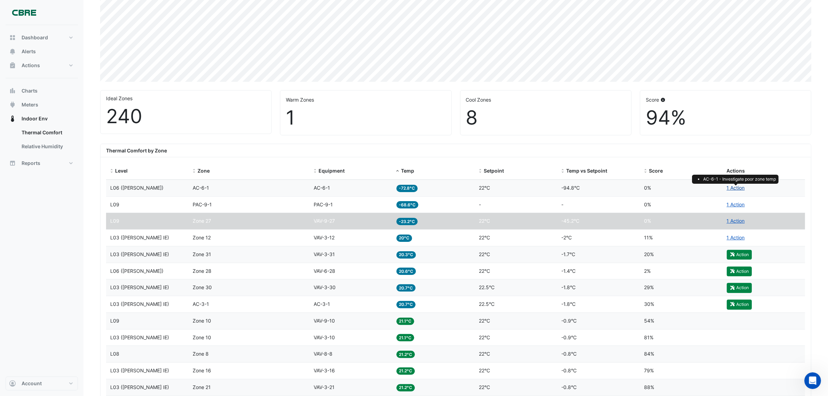
click at [737, 187] on link "1 Action" at bounding box center [736, 188] width 18 height 6
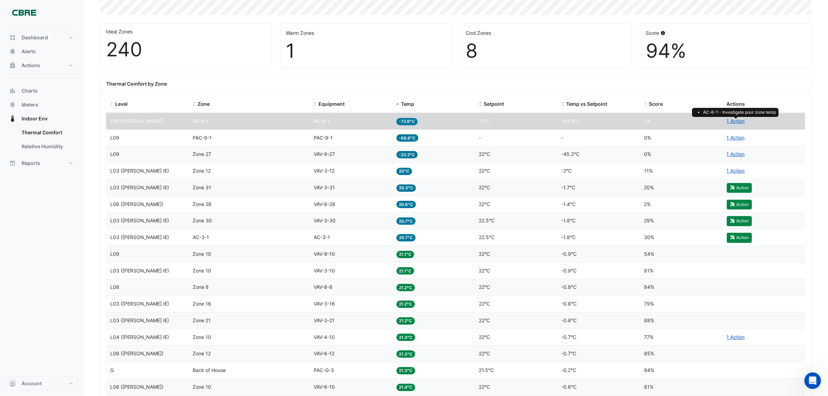
scroll to position [200, 0]
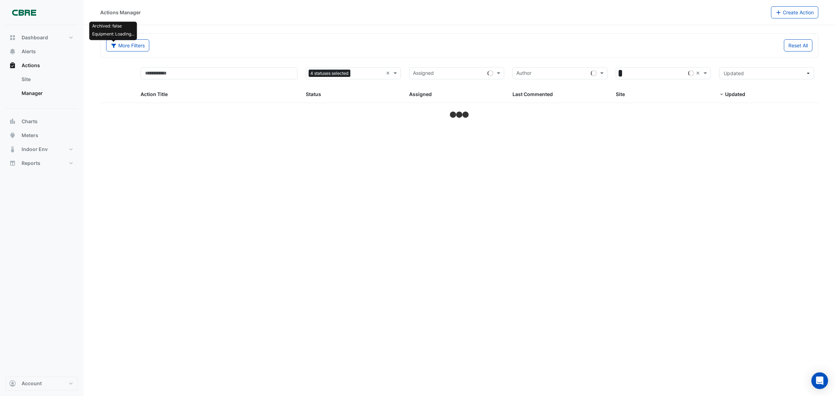
select select "***"
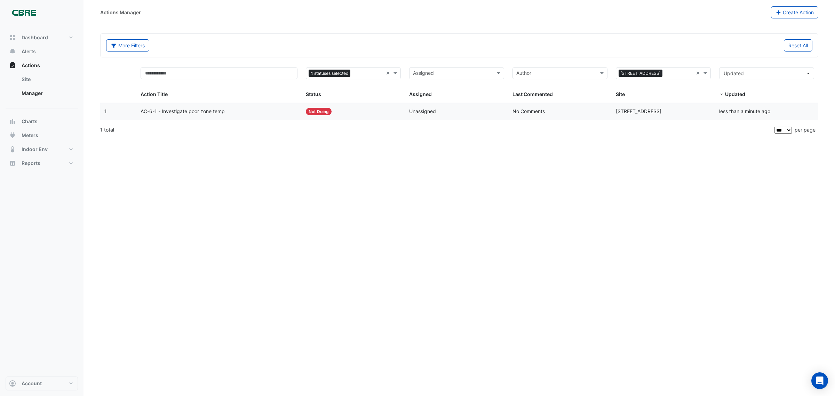
click at [327, 112] on span "Not Doing" at bounding box center [319, 111] width 26 height 7
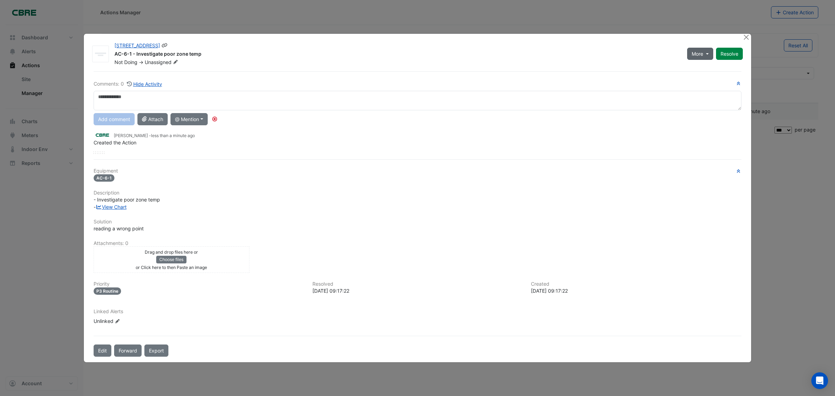
click at [703, 53] on button "More" at bounding box center [700, 54] width 26 height 12
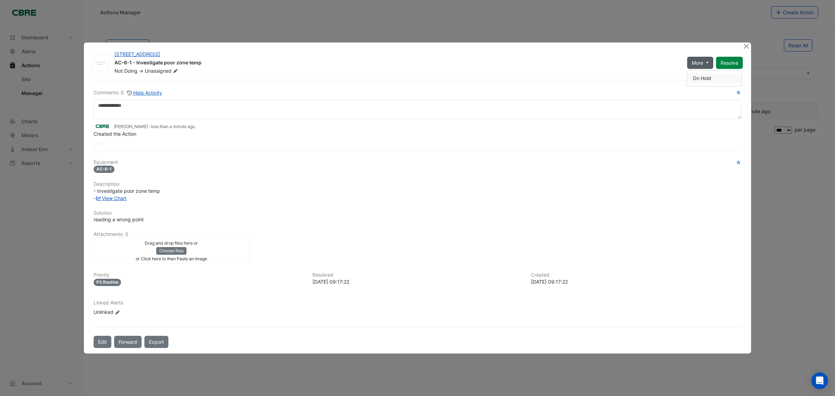
click at [703, 77] on button "On Hold" at bounding box center [714, 78] width 55 height 10
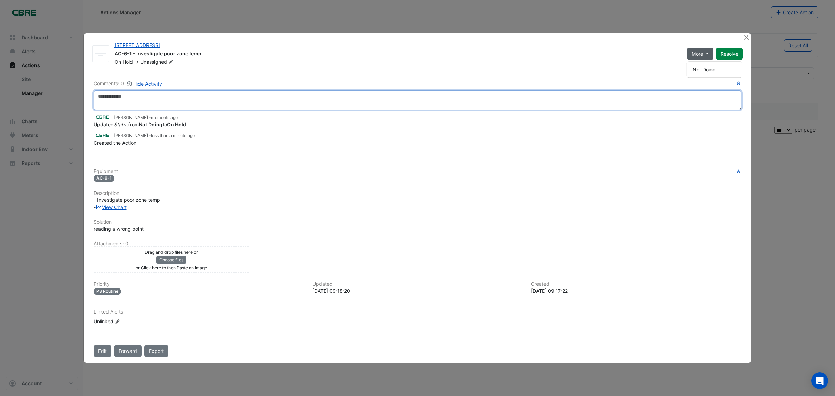
click at [212, 96] on textarea at bounding box center [418, 99] width 648 height 19
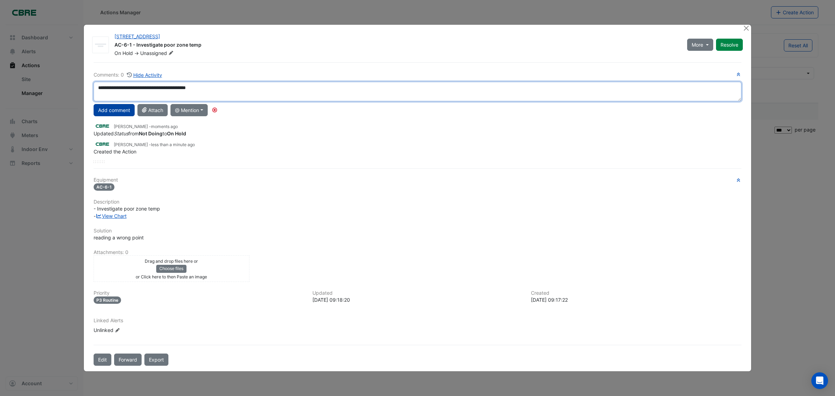
type textarea "**********"
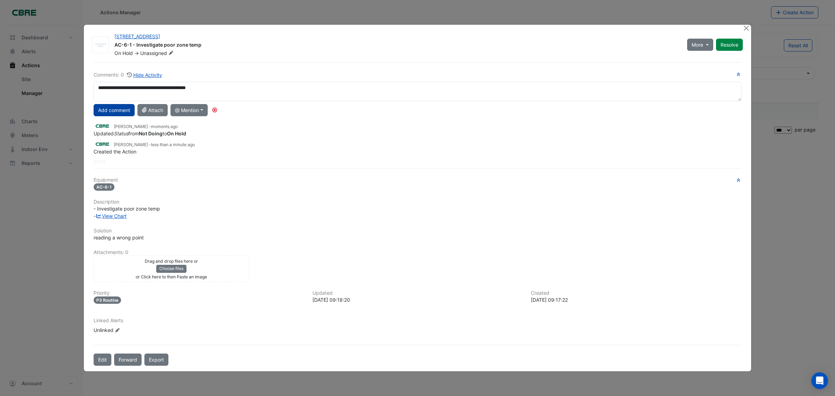
click at [115, 110] on button "Add comment" at bounding box center [114, 110] width 41 height 12
click at [745, 27] on button "Close" at bounding box center [745, 27] width 7 height 7
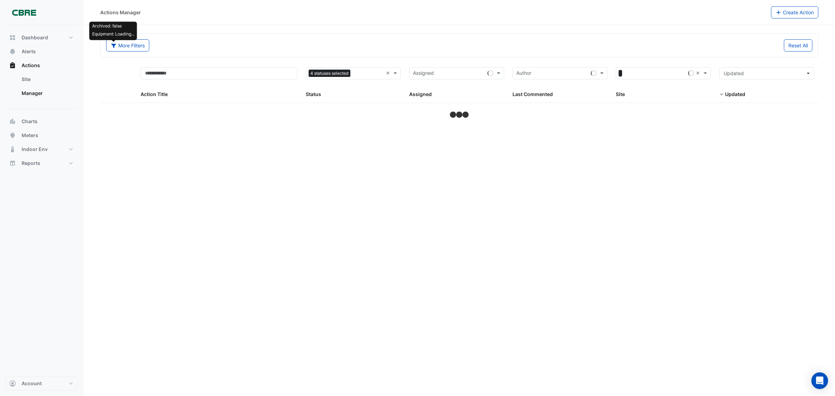
select select "***"
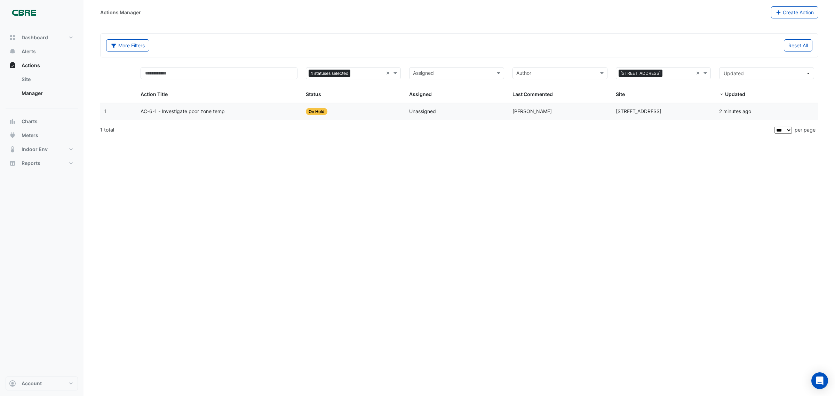
click at [213, 110] on span "AC-6-1 - Investigate poor zone temp" at bounding box center [183, 111] width 84 height 8
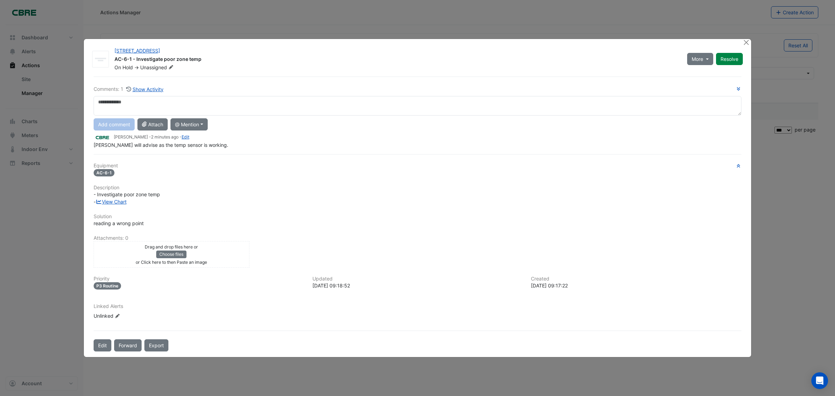
click at [138, 105] on textarea at bounding box center [418, 105] width 648 height 19
drag, startPoint x: 205, startPoint y: 104, endPoint x: 99, endPoint y: 99, distance: 106.2
click at [99, 99] on textarea "**********" at bounding box center [418, 105] width 648 height 19
type textarea "**********"
click at [105, 123] on button "Add comment" at bounding box center [114, 124] width 41 height 12
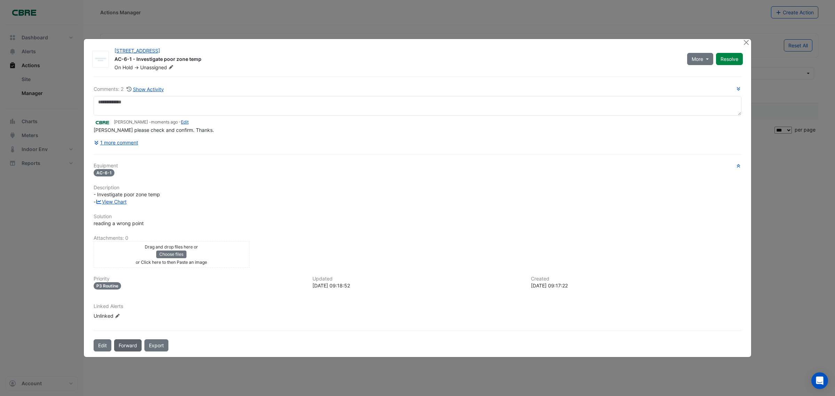
click at [121, 343] on button "Forward" at bounding box center [127, 345] width 27 height 12
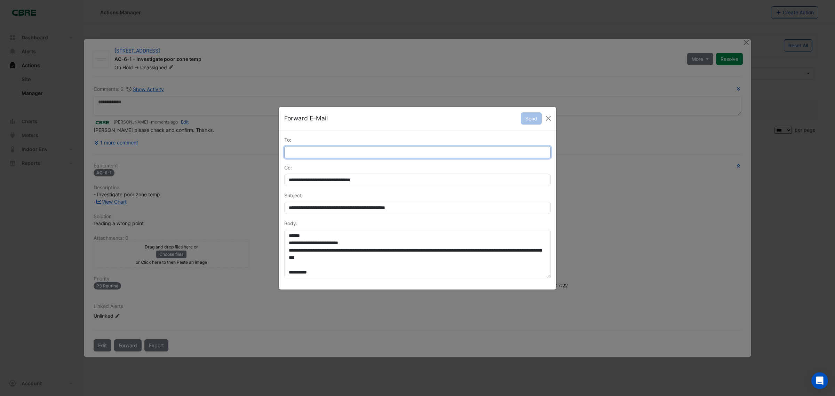
click at [326, 146] on input "To:" at bounding box center [417, 152] width 266 height 12
type input "**********"
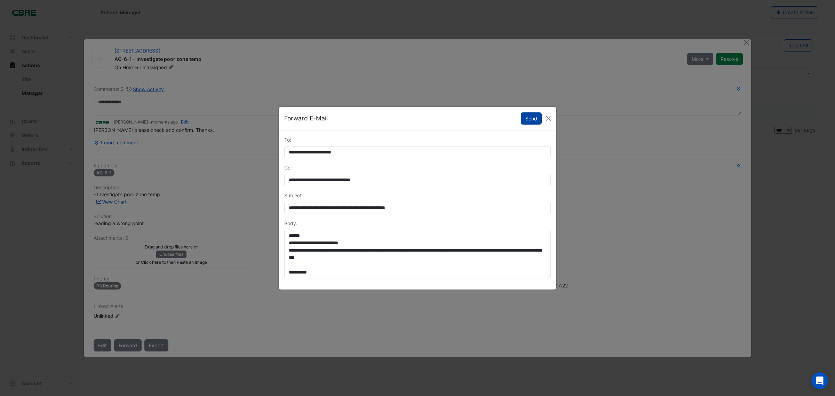
click at [525, 119] on button "Send" at bounding box center [531, 118] width 21 height 12
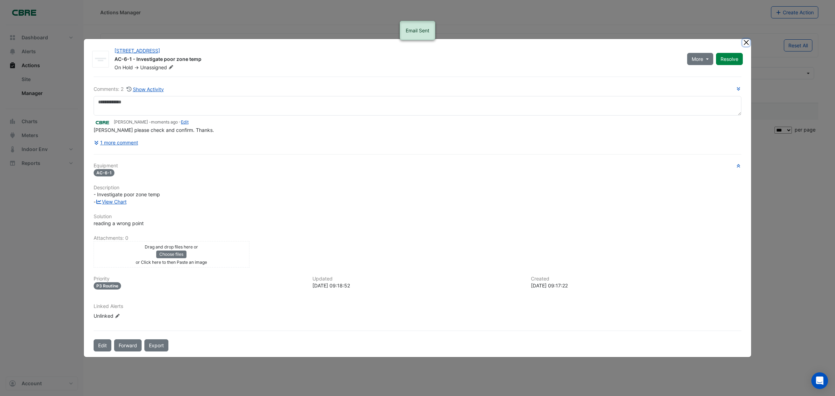
click at [746, 43] on button "Close" at bounding box center [745, 42] width 7 height 7
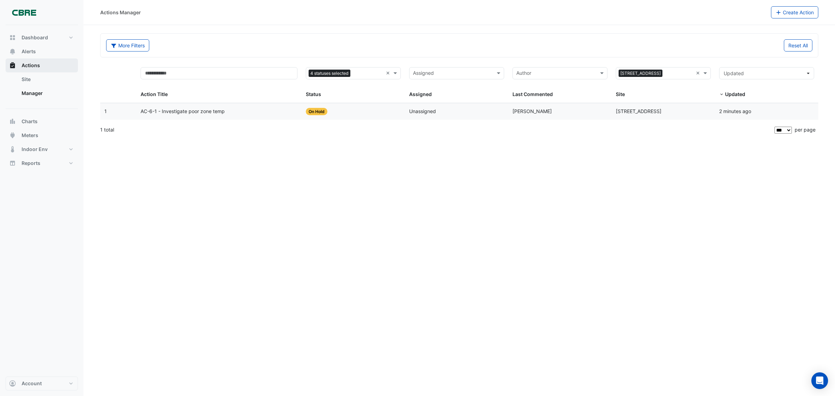
click at [29, 63] on span "Actions" at bounding box center [31, 65] width 18 height 7
